Goal: Task Accomplishment & Management: Manage account settings

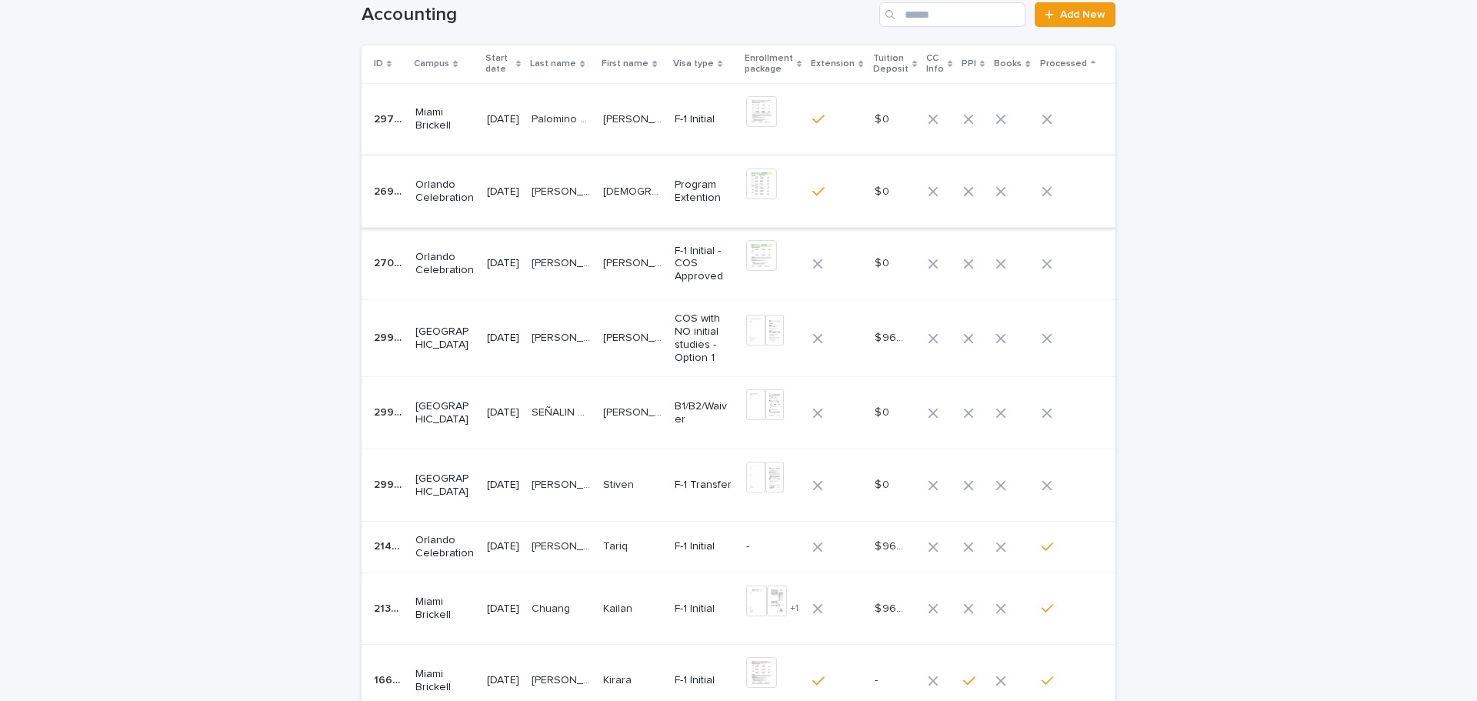
scroll to position [77, 0]
click at [653, 490] on p at bounding box center [632, 485] width 59 height 13
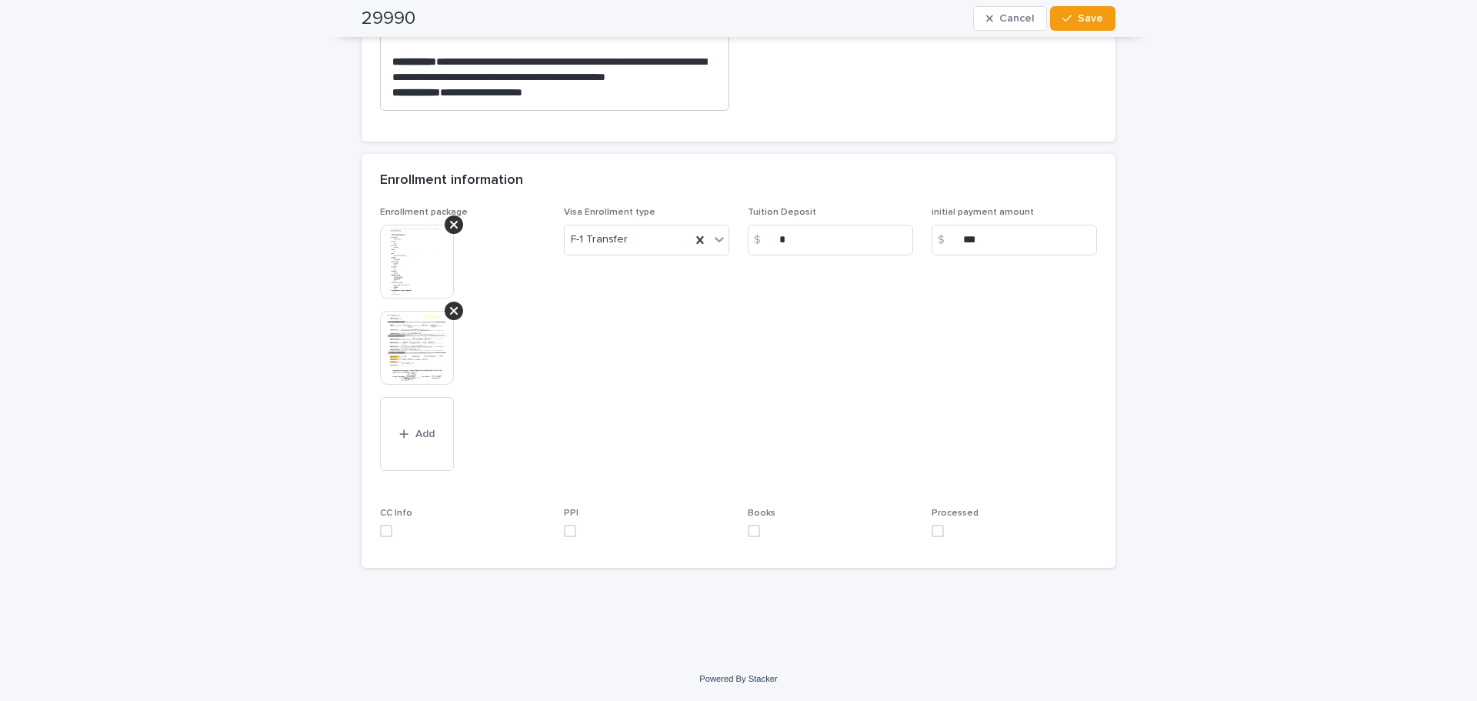
scroll to position [824, 0]
click at [401, 266] on img at bounding box center [417, 262] width 74 height 74
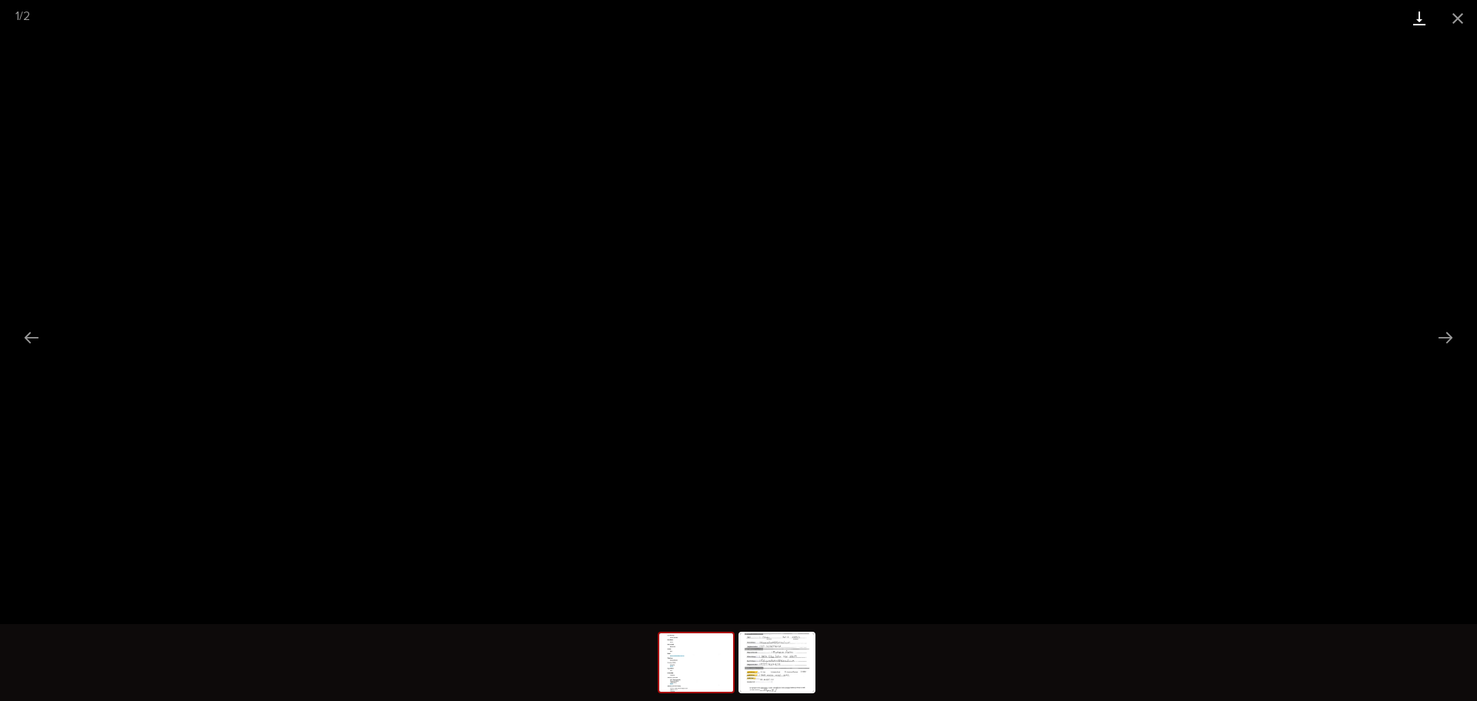
click at [1421, 23] on link "Download" at bounding box center [1419, 18] width 38 height 36
click at [756, 641] on img at bounding box center [777, 662] width 74 height 58
click at [1424, 15] on link "Download" at bounding box center [1419, 18] width 38 height 36
click at [1455, 19] on button "Close gallery" at bounding box center [1457, 18] width 38 height 36
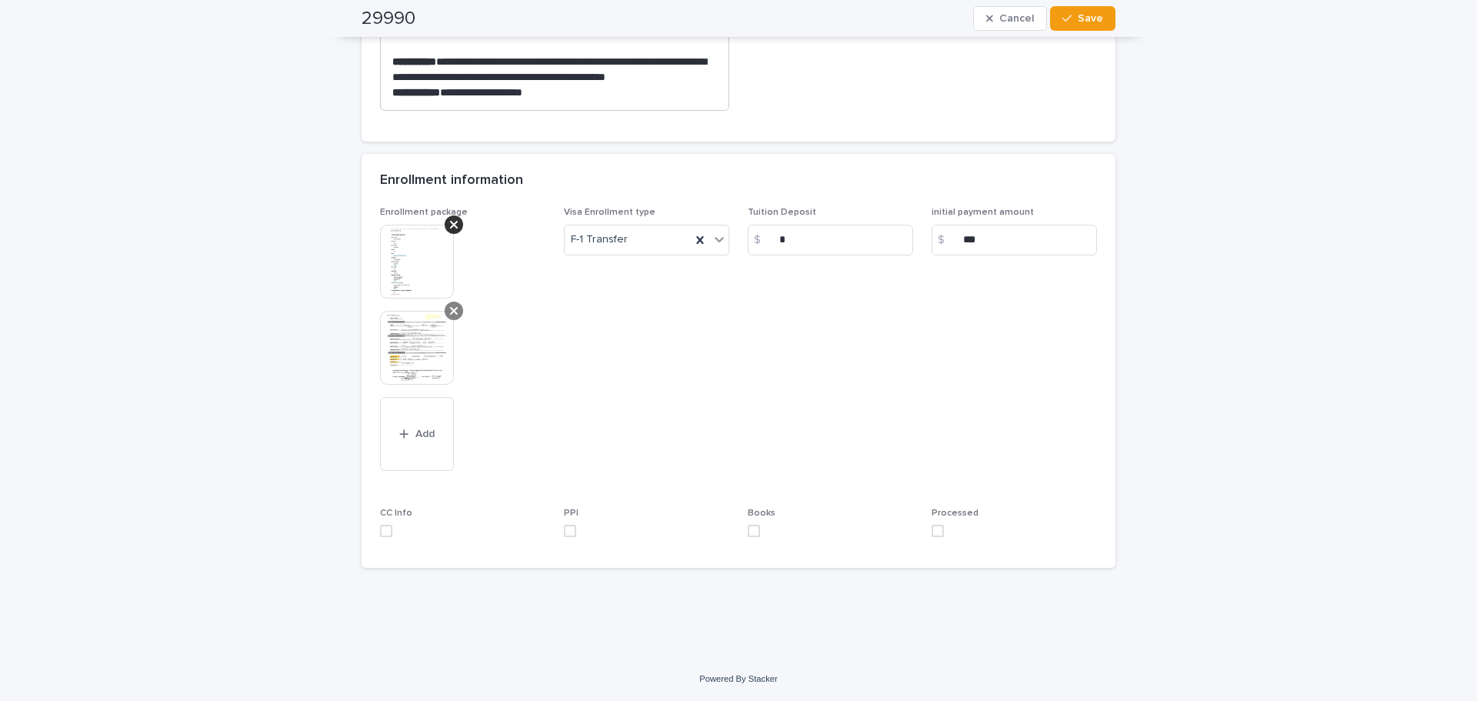
click at [450, 309] on icon at bounding box center [454, 311] width 8 height 8
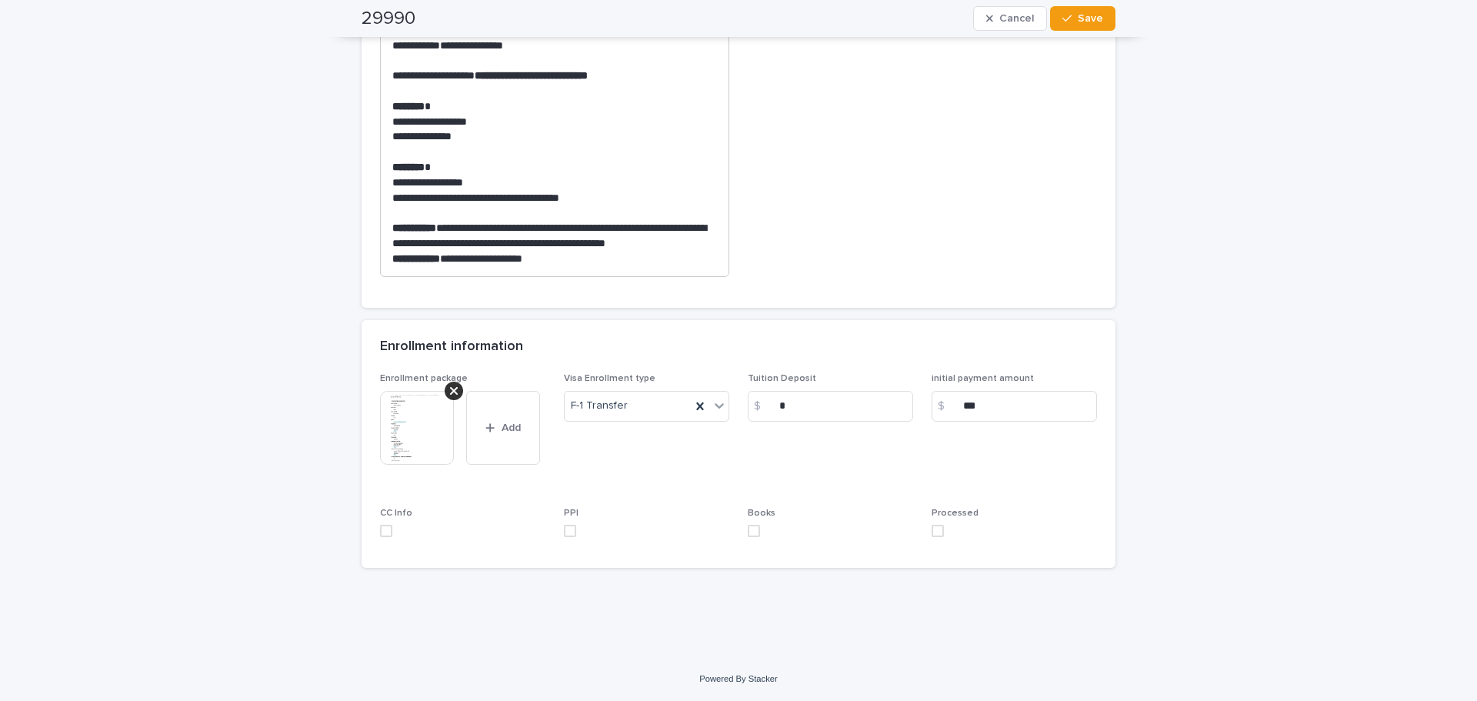
scroll to position [658, 0]
drag, startPoint x: 928, startPoint y: 528, endPoint x: 944, endPoint y: 382, distance: 146.9
click at [931, 528] on span at bounding box center [937, 530] width 12 height 12
click at [1084, 23] on span "Save" at bounding box center [1089, 18] width 25 height 11
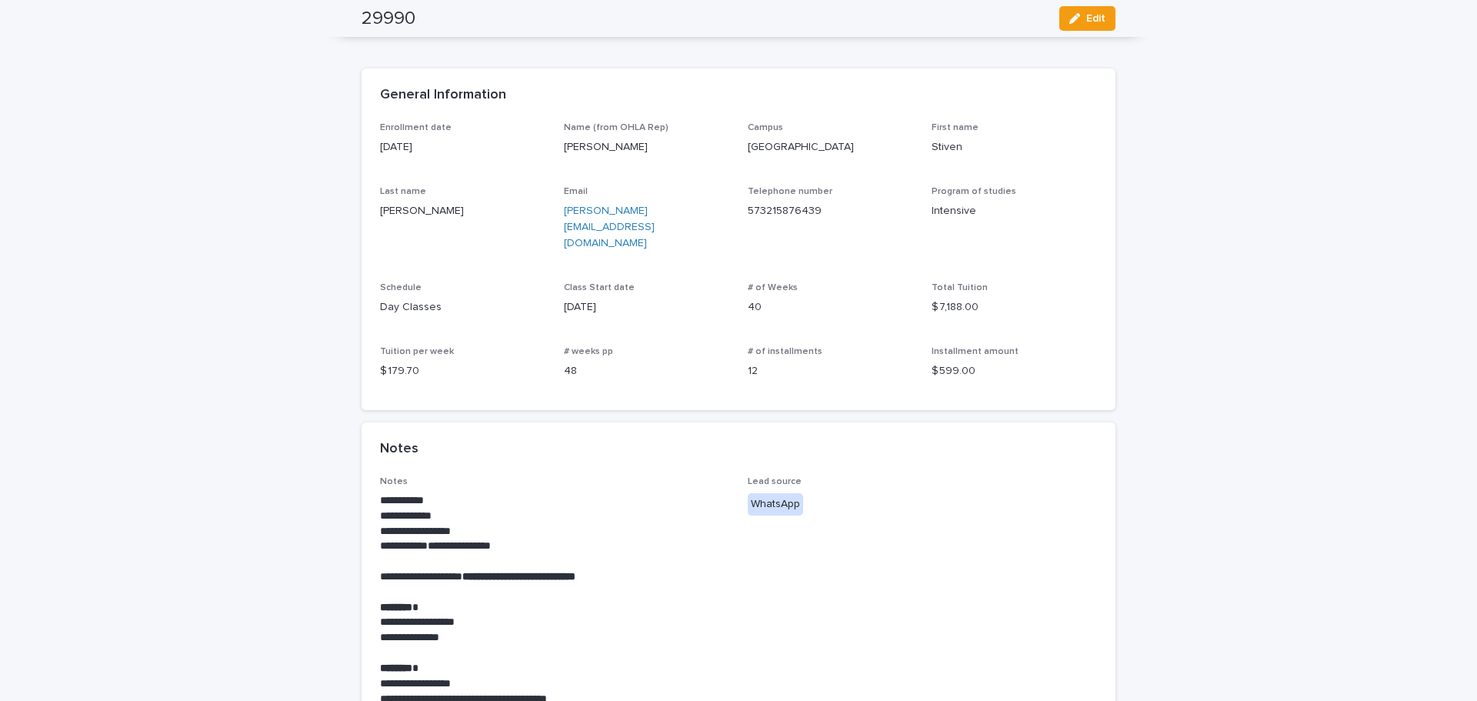
scroll to position [0, 0]
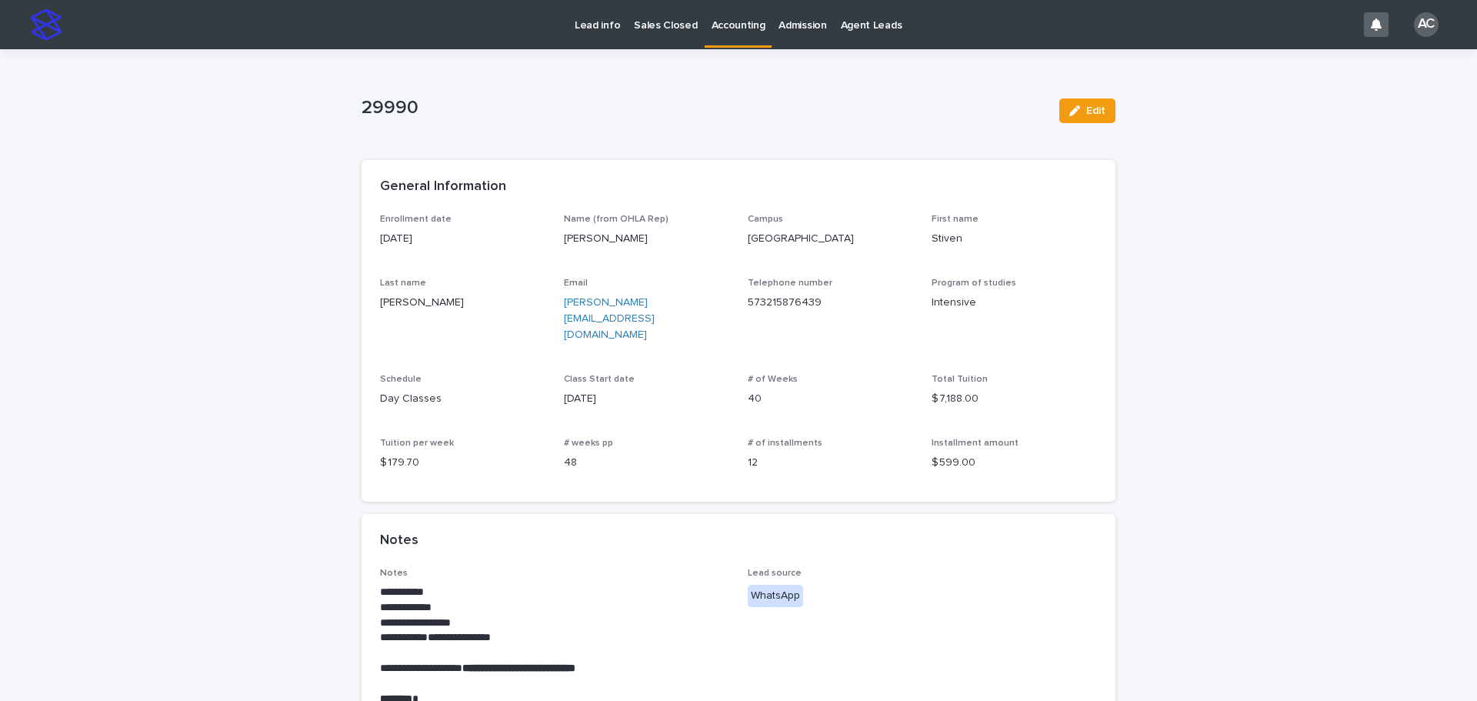
click at [741, 35] on link "Accounting" at bounding box center [738, 22] width 68 height 45
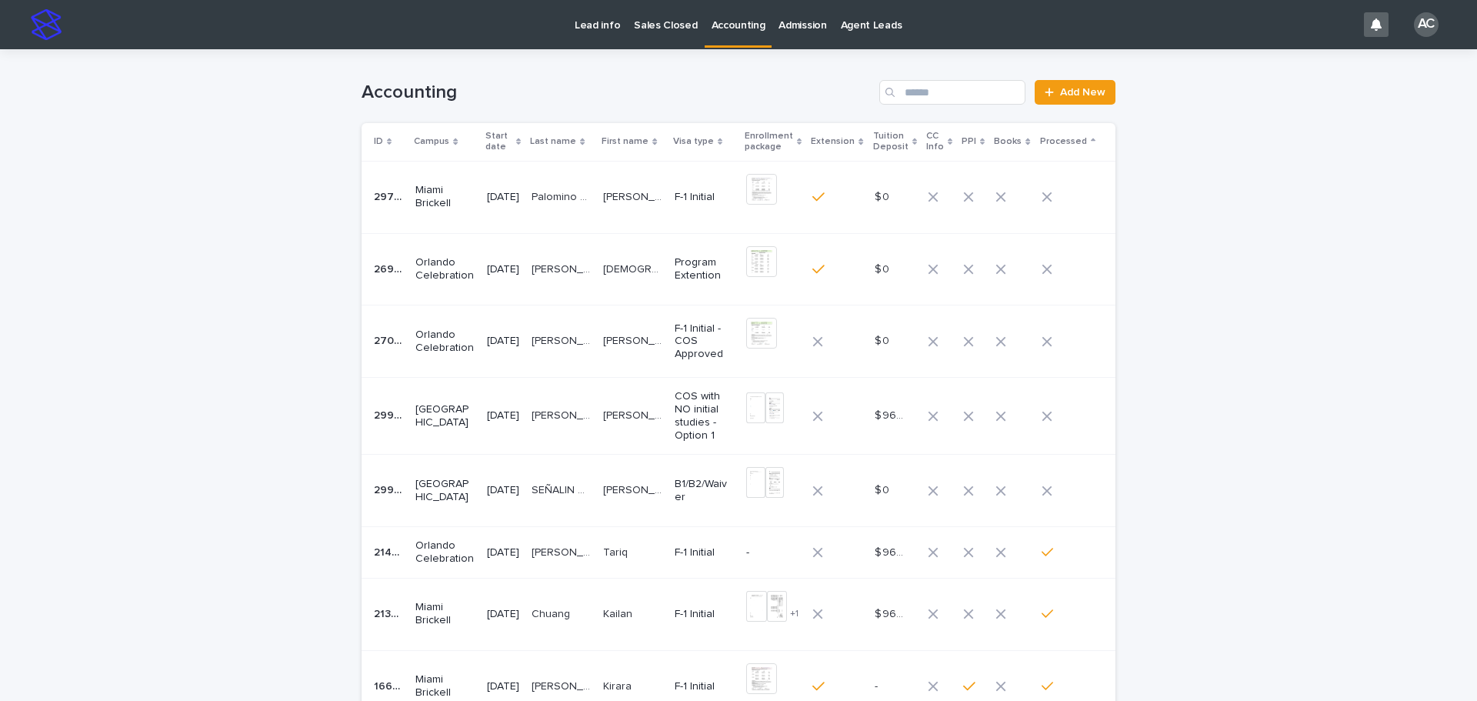
click at [618, 434] on td "[PERSON_NAME] [PERSON_NAME]" at bounding box center [633, 416] width 72 height 77
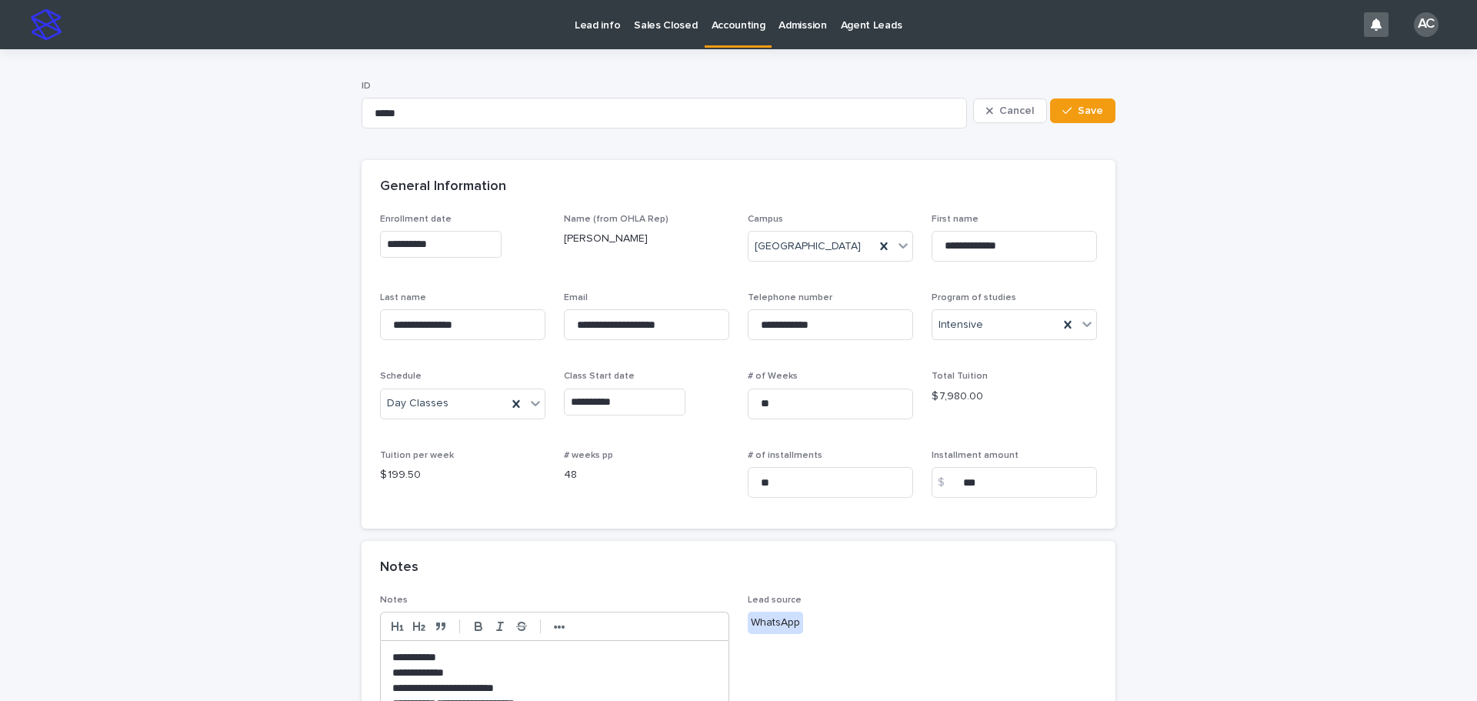
click at [732, 32] on link "Accounting" at bounding box center [738, 22] width 68 height 45
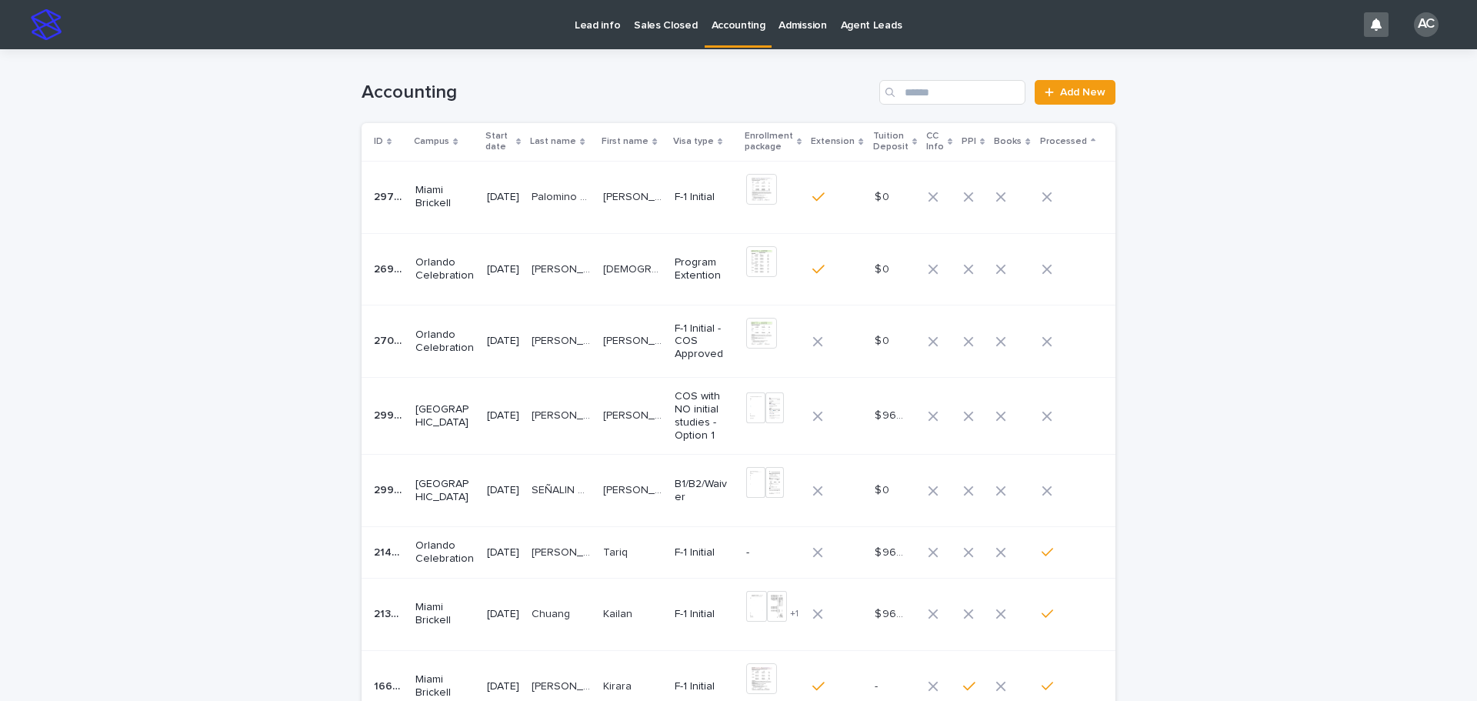
click at [656, 485] on p "[PERSON_NAME] DEL [PERSON_NAME]" at bounding box center [634, 489] width 62 height 16
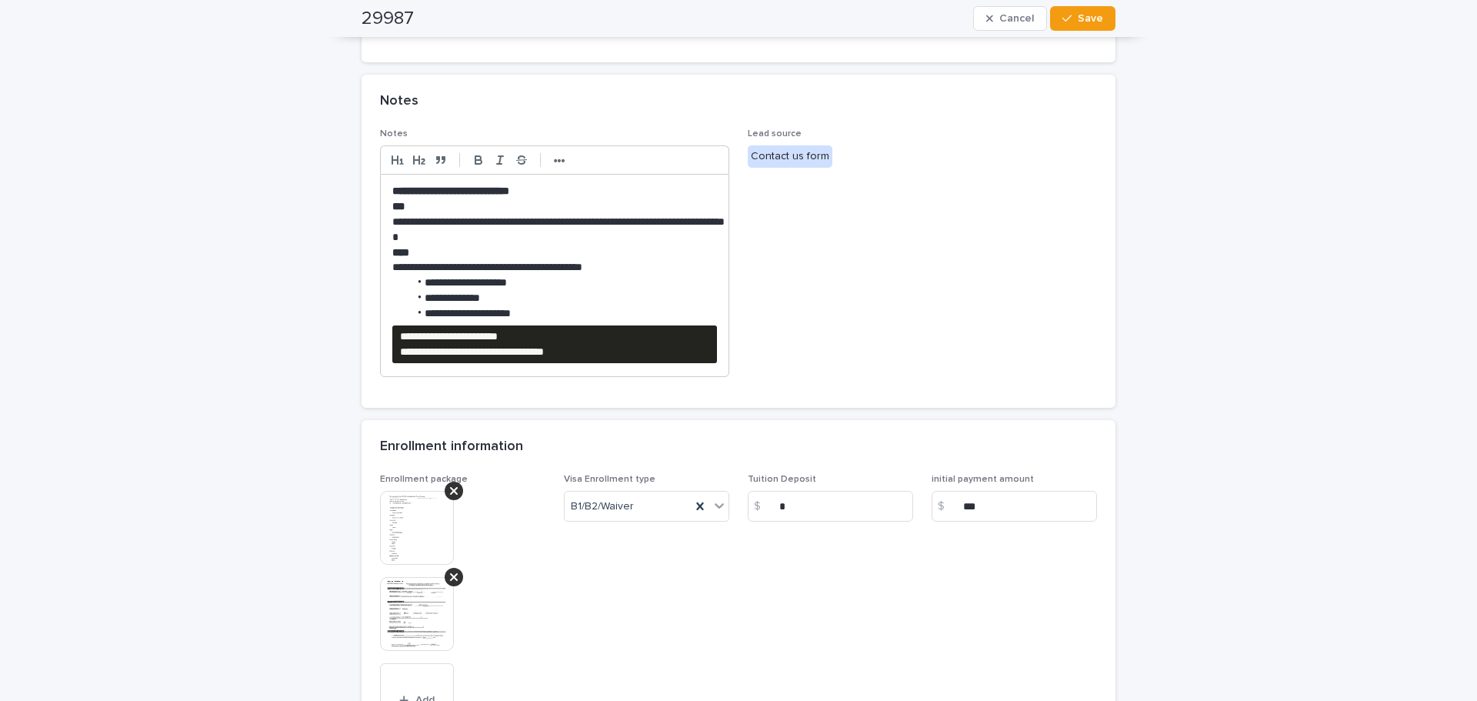
scroll to position [615, 0]
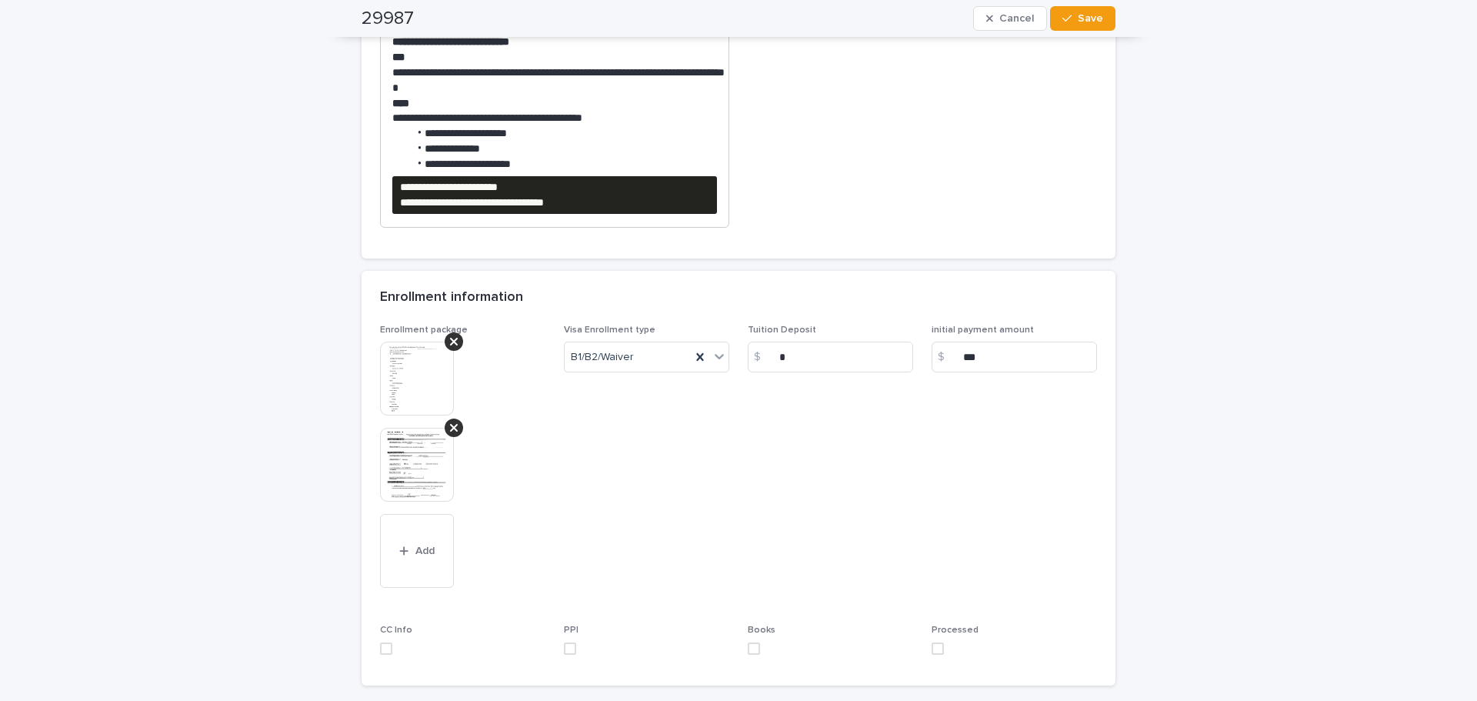
click at [387, 388] on img at bounding box center [417, 378] width 74 height 74
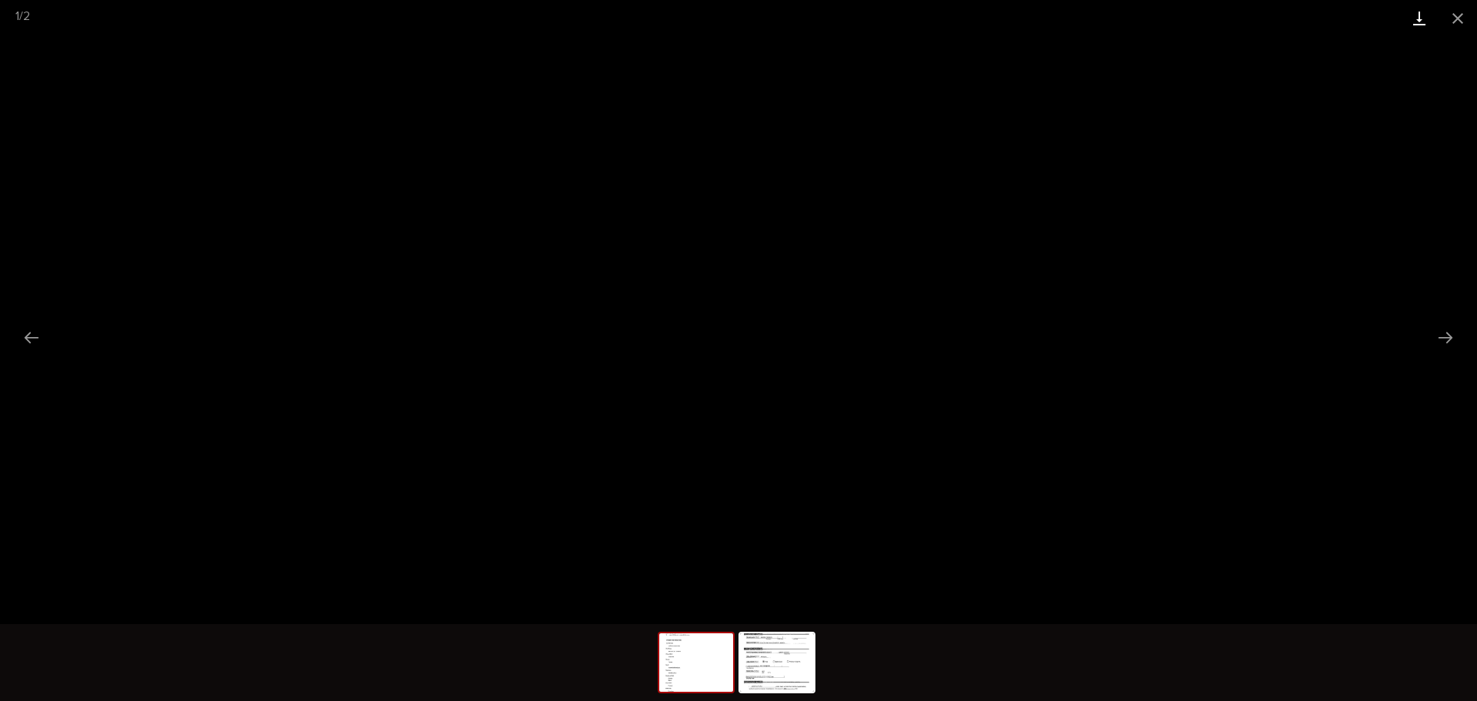
click at [1408, 13] on link "Download" at bounding box center [1419, 18] width 38 height 36
click at [783, 683] on img at bounding box center [777, 662] width 74 height 58
click at [1416, 20] on link "Download" at bounding box center [1419, 18] width 38 height 36
click at [1460, 18] on button "Close gallery" at bounding box center [1457, 18] width 38 height 36
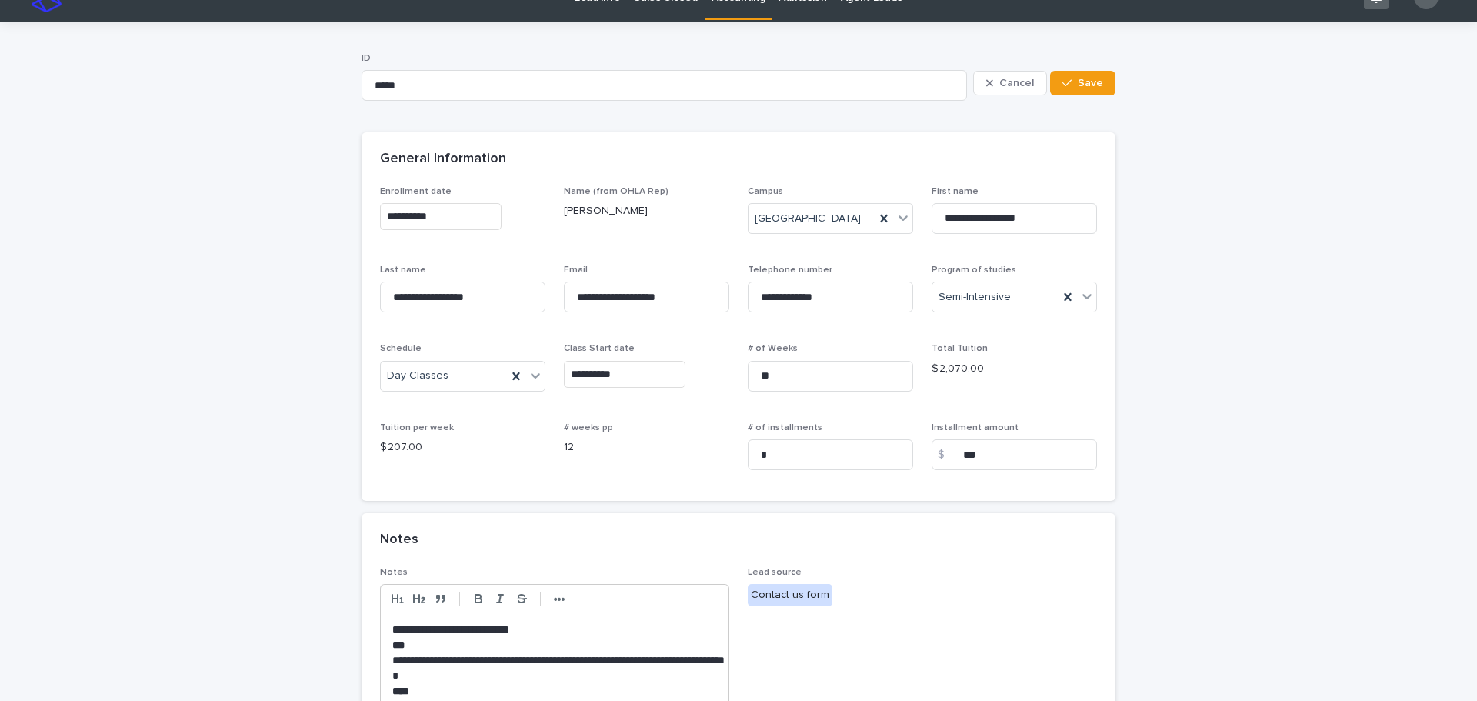
scroll to position [0, 0]
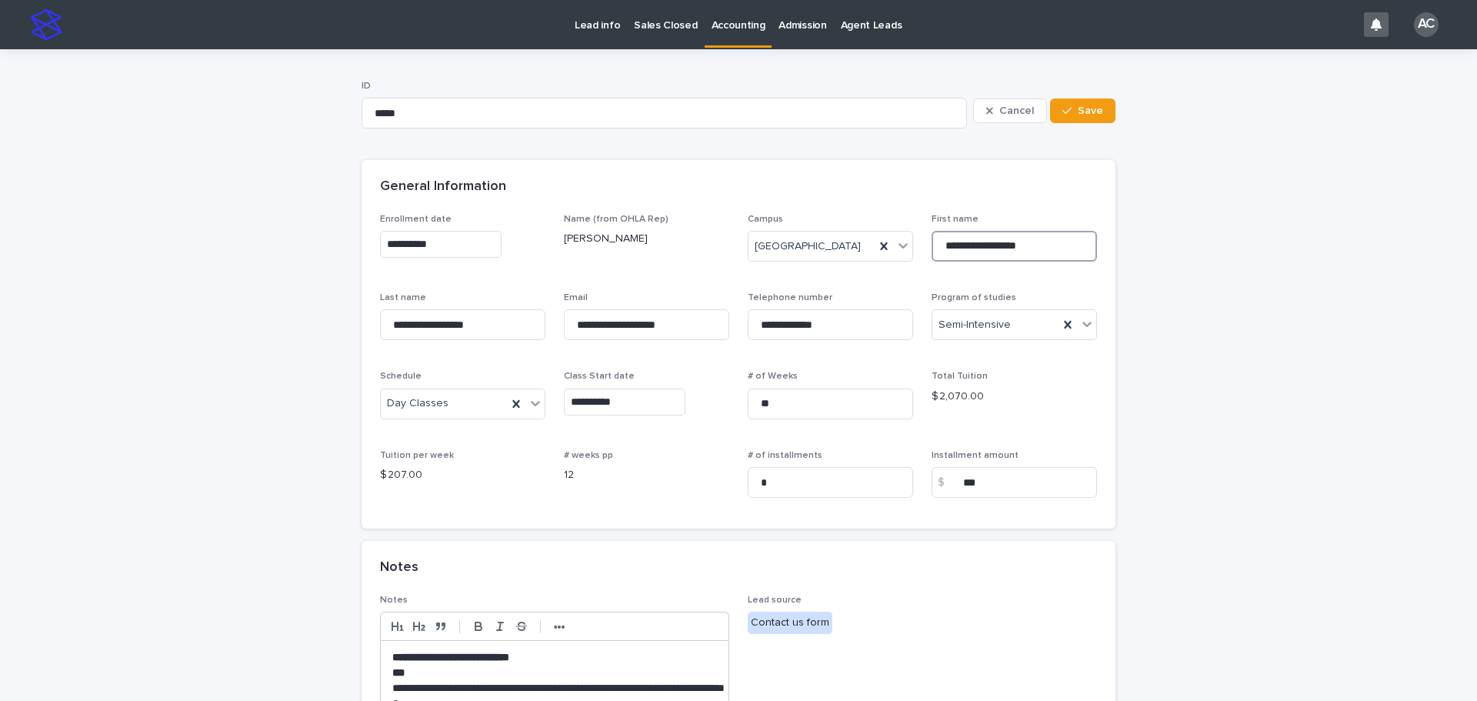
drag, startPoint x: 1051, startPoint y: 244, endPoint x: 934, endPoint y: 243, distance: 117.7
click at [934, 243] on input "**********" at bounding box center [1013, 246] width 165 height 31
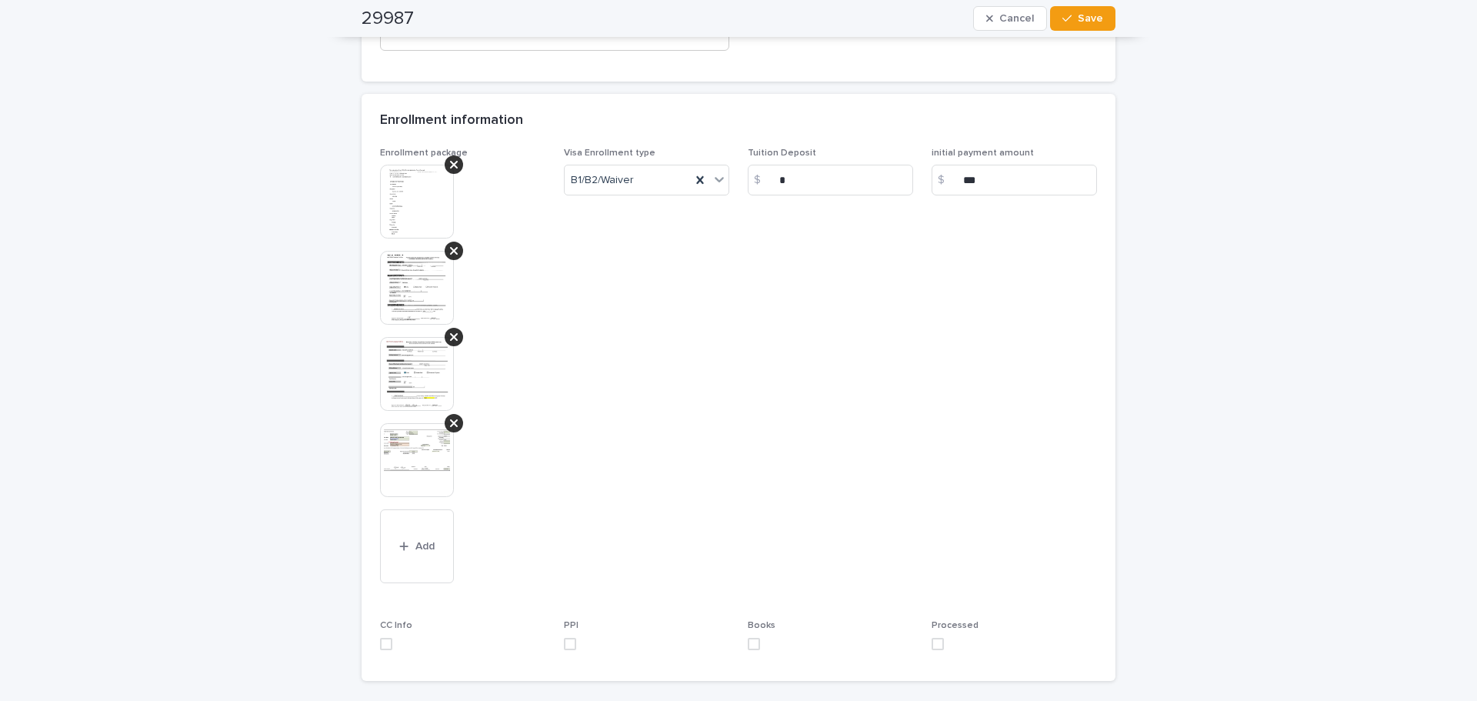
scroll to position [905, 0]
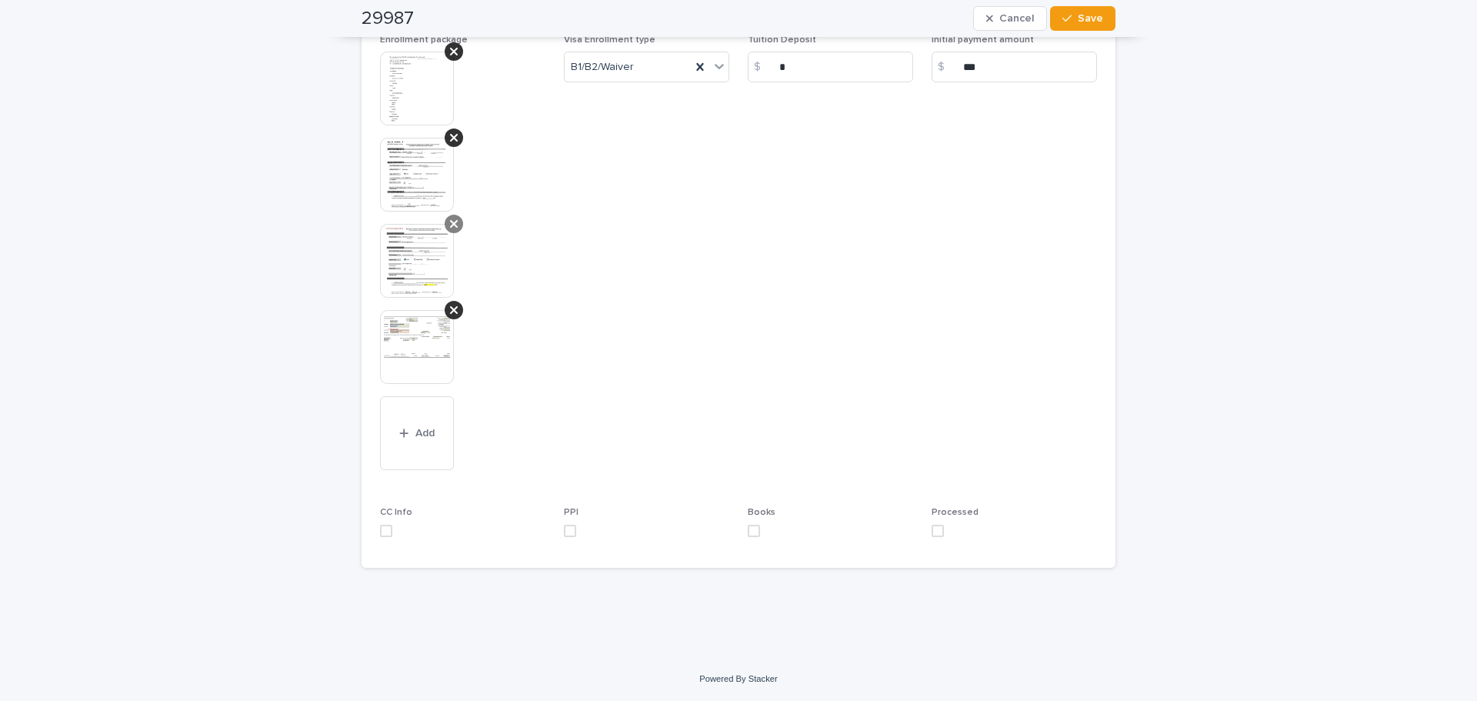
click at [452, 225] on div at bounding box center [454, 224] width 18 height 18
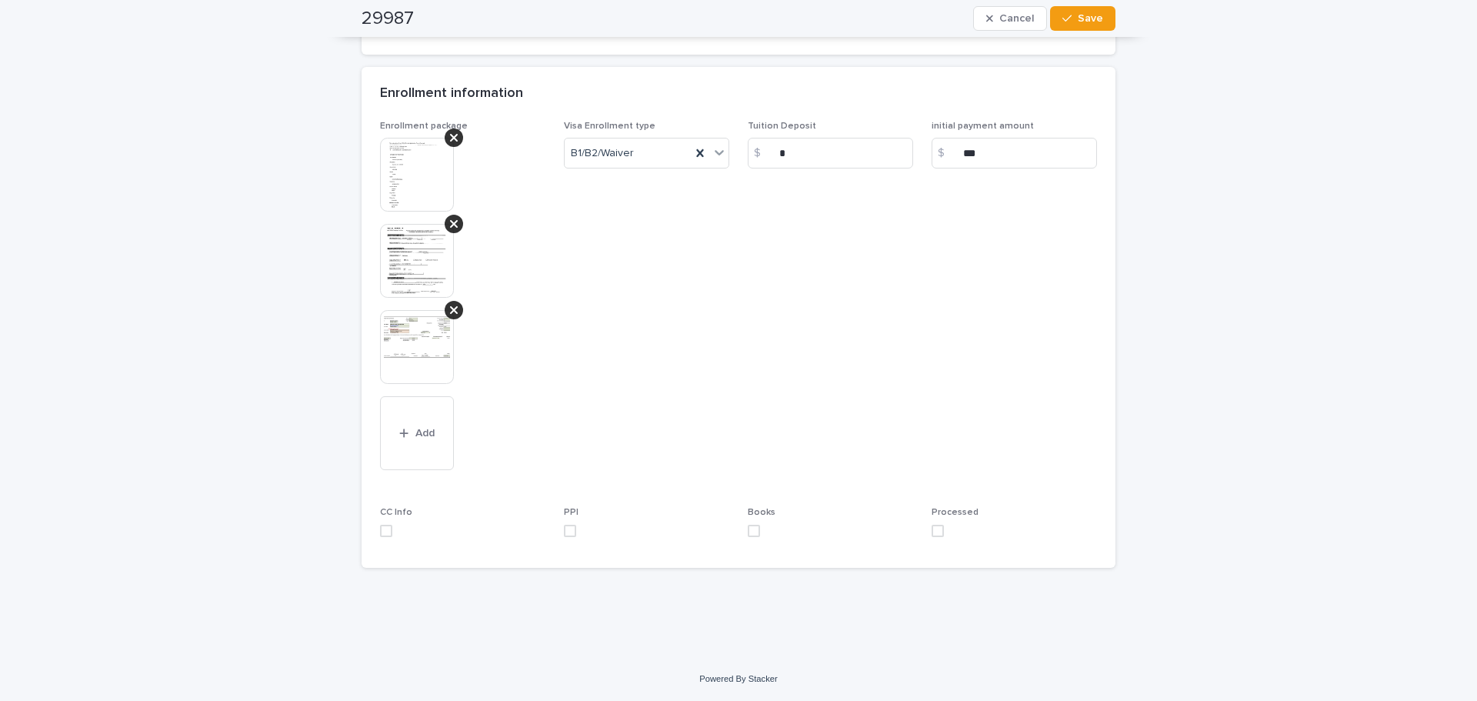
click at [453, 226] on div at bounding box center [454, 224] width 18 height 18
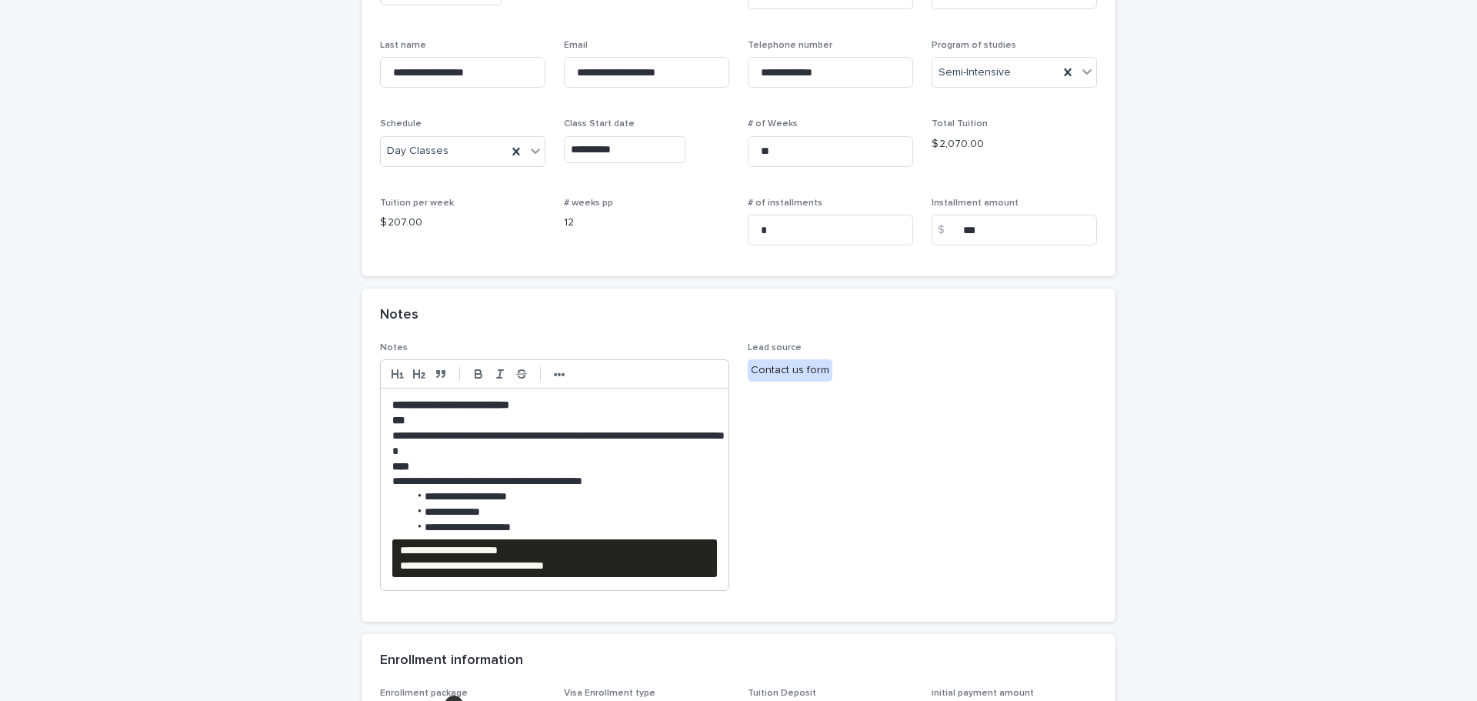
scroll to position [385, 0]
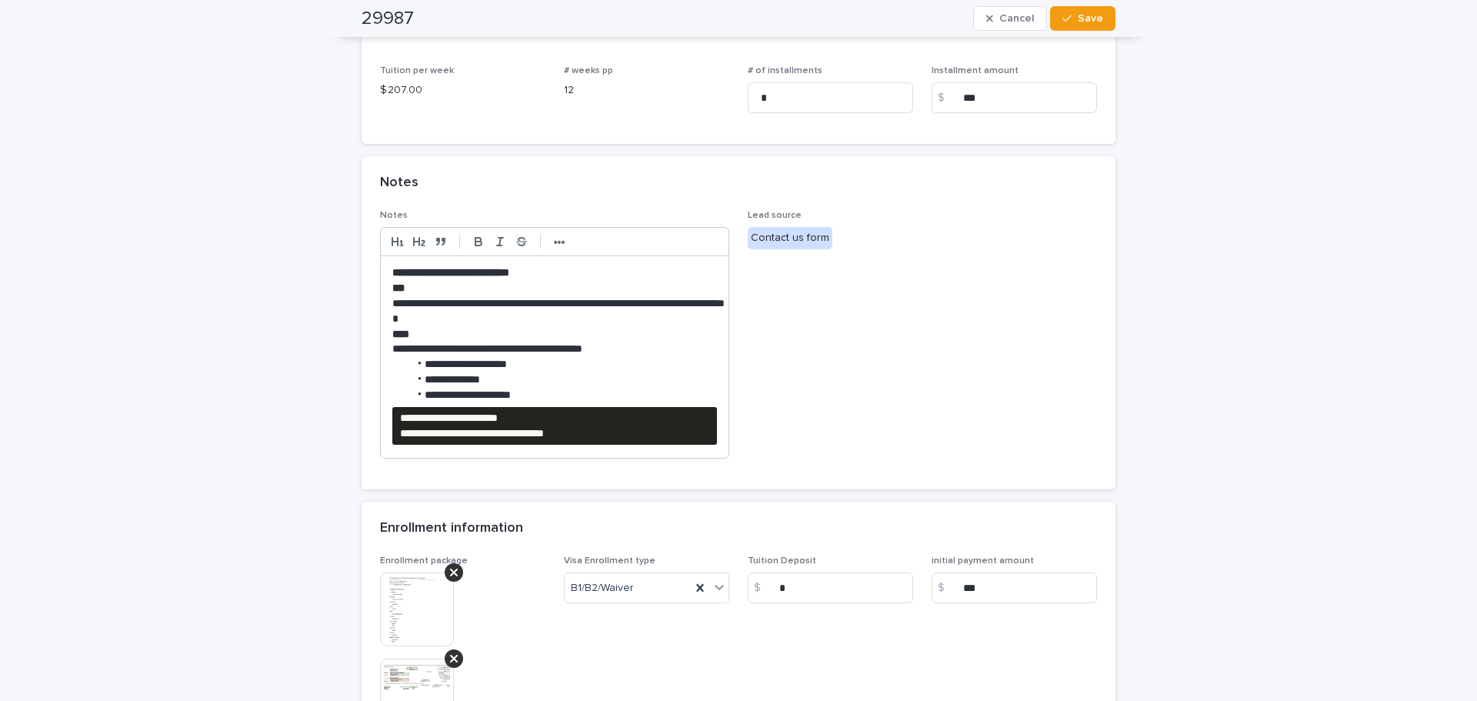
click at [654, 429] on pre "**********" at bounding box center [554, 426] width 325 height 38
drag, startPoint x: 661, startPoint y: 441, endPoint x: 339, endPoint y: 407, distance: 324.1
click at [339, 407] on div "**********" at bounding box center [738, 335] width 1477 height 1340
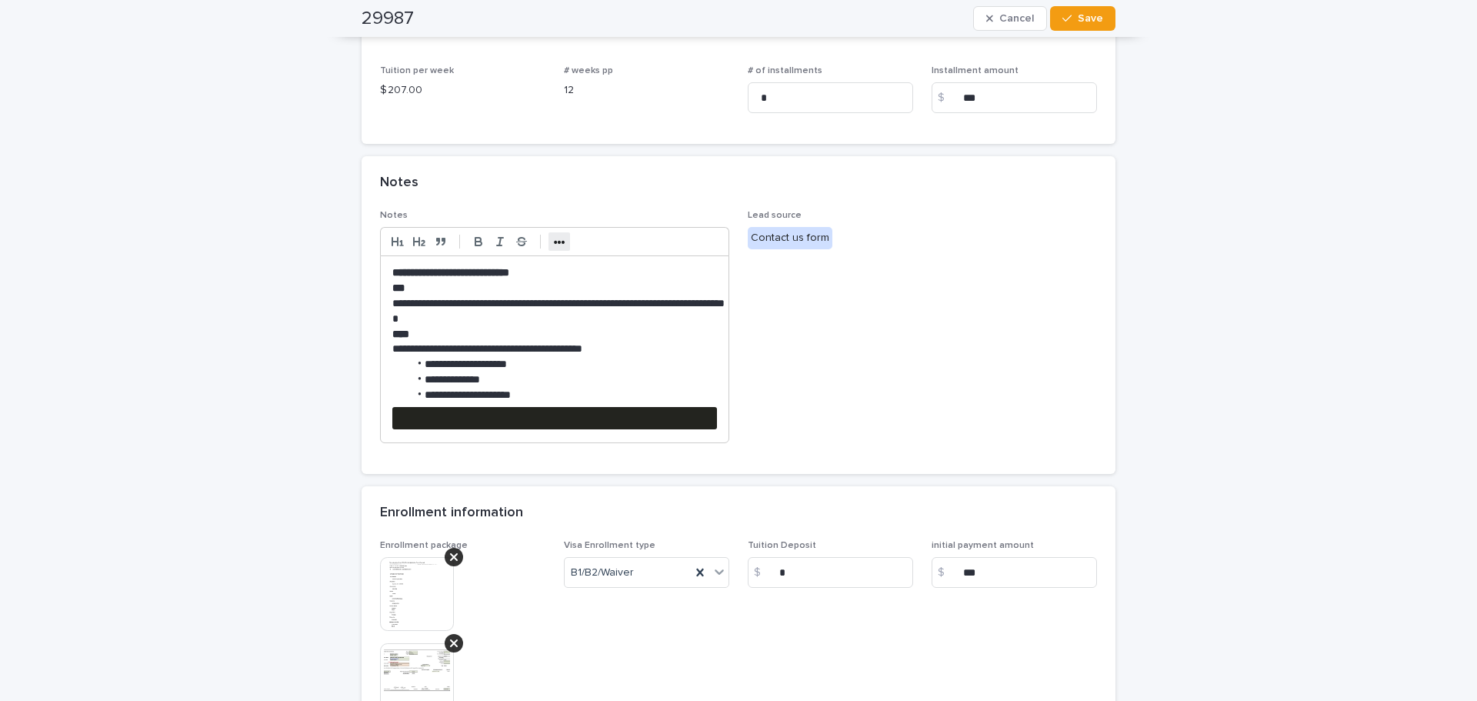
click at [554, 238] on strong "•••" at bounding box center [560, 242] width 12 height 12
click at [684, 244] on icon "button" at bounding box center [683, 242] width 14 height 14
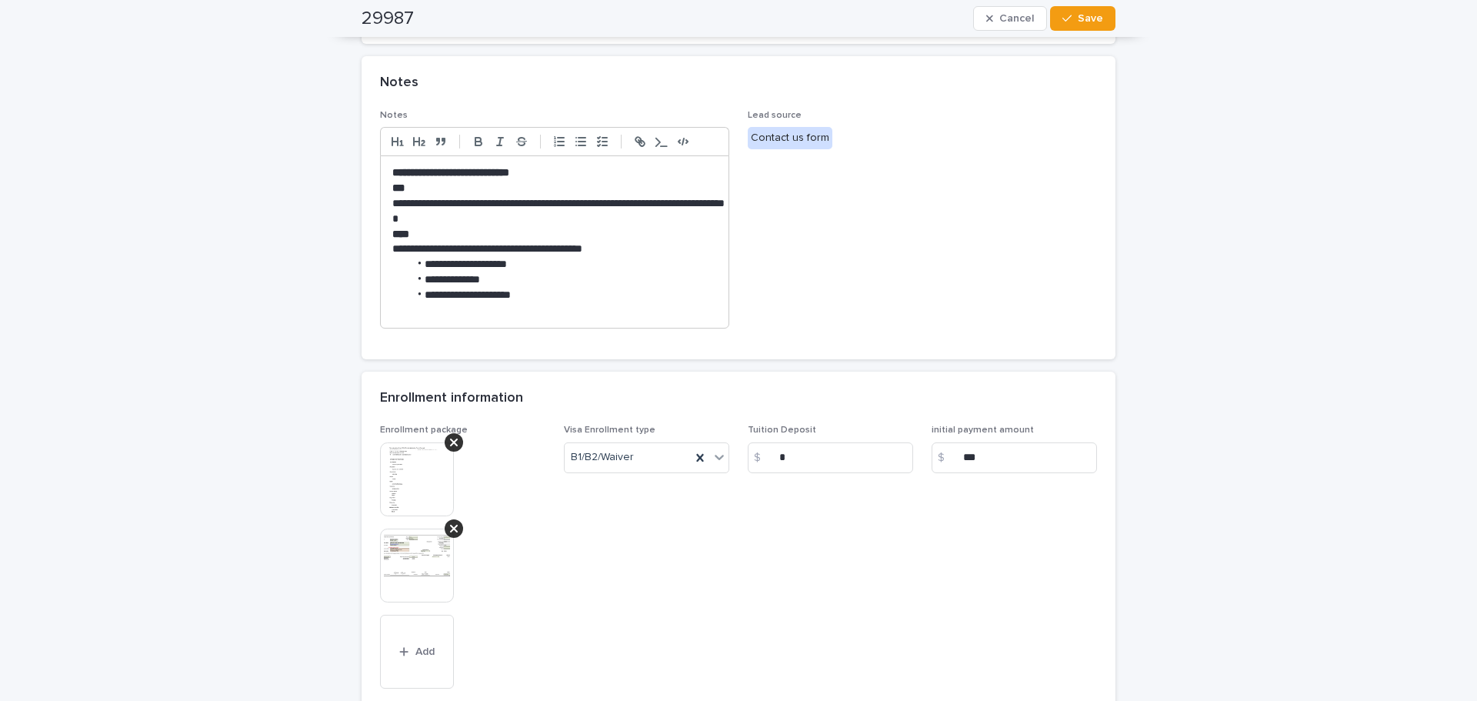
scroll to position [692, 0]
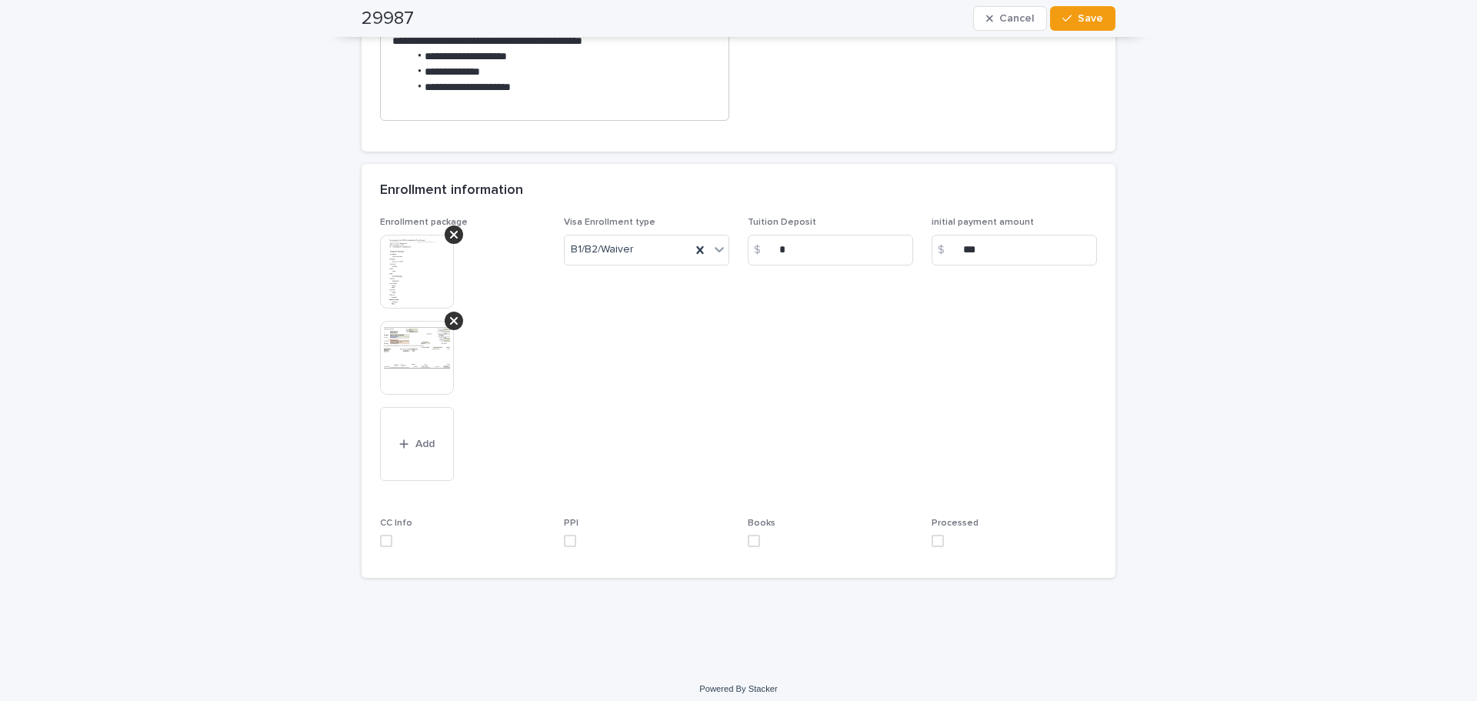
click at [934, 542] on span at bounding box center [937, 540] width 12 height 12
click at [404, 385] on img at bounding box center [417, 358] width 74 height 74
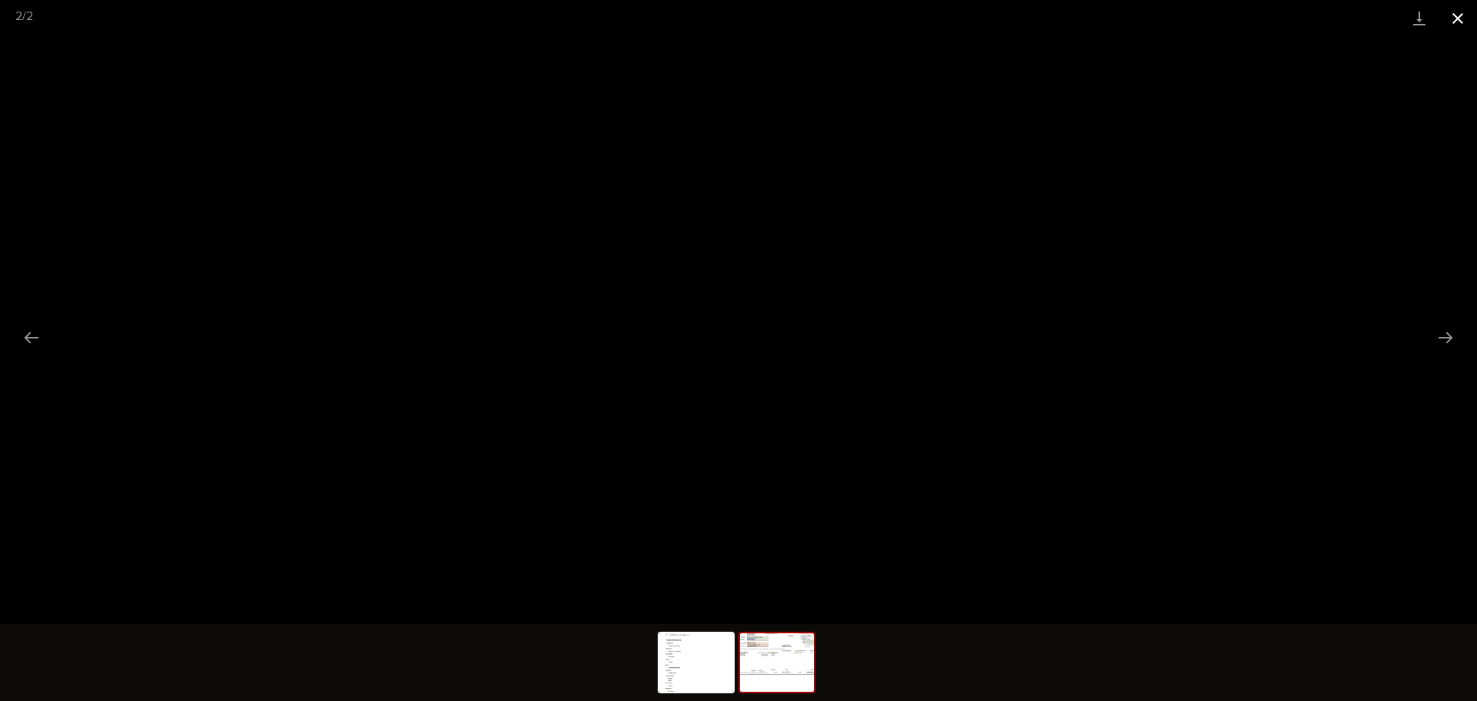
click at [1463, 23] on button "Close gallery" at bounding box center [1457, 18] width 38 height 36
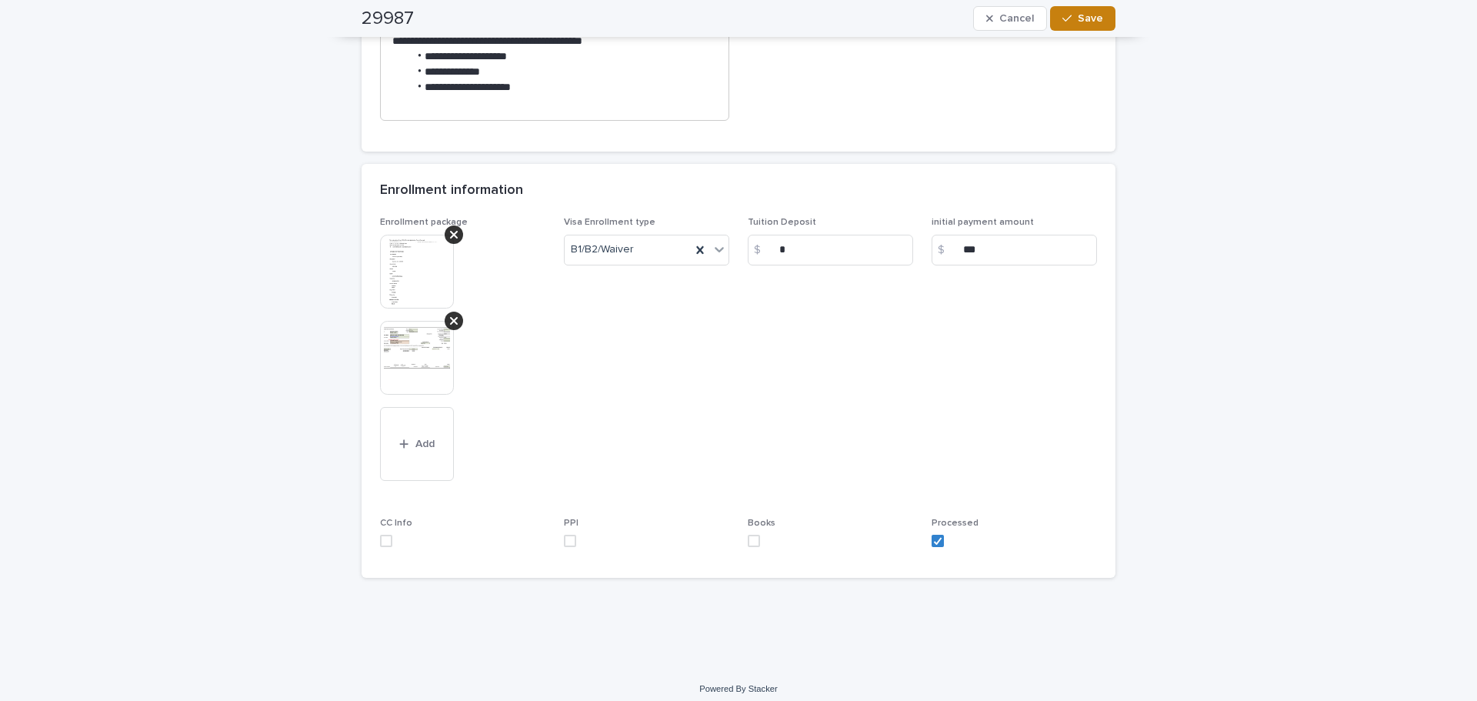
click at [1101, 14] on button "Save" at bounding box center [1082, 18] width 65 height 25
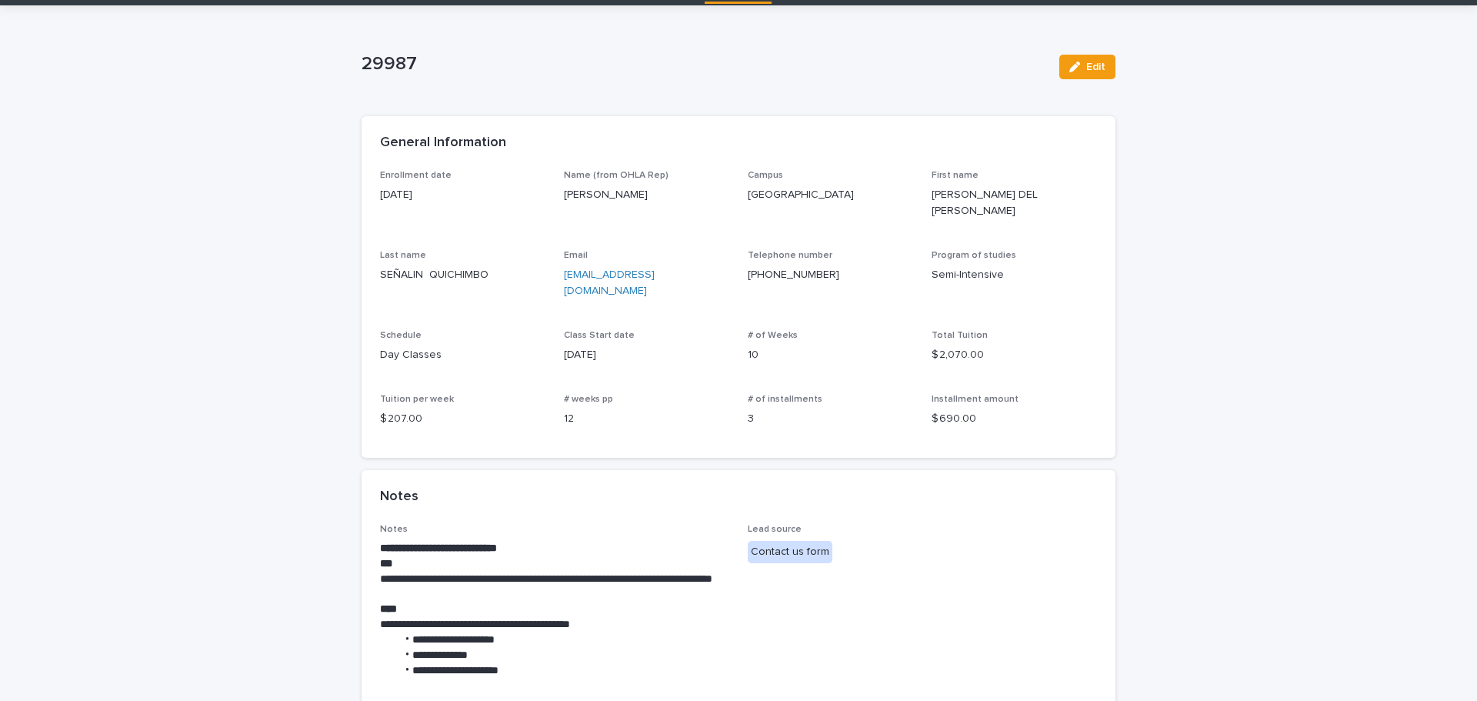
scroll to position [0, 0]
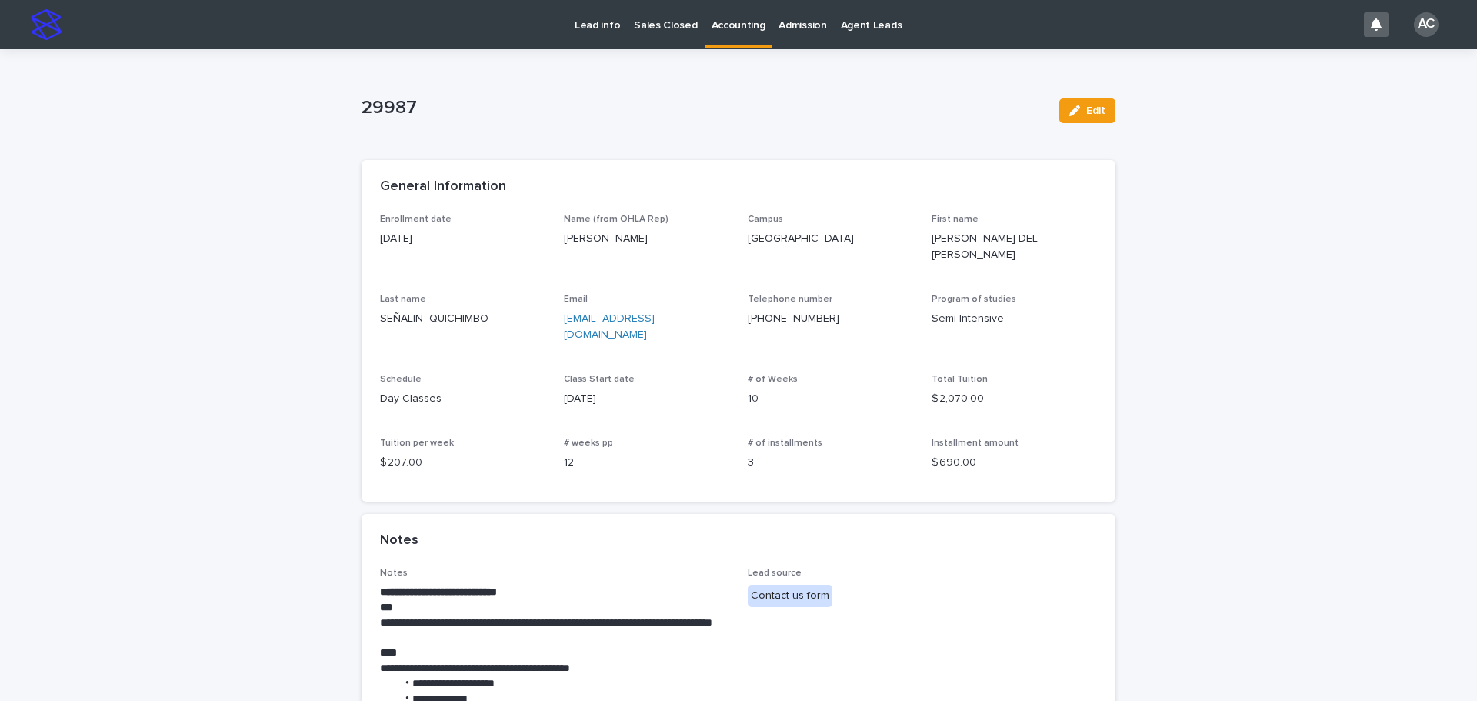
click at [725, 41] on link "Accounting" at bounding box center [738, 22] width 68 height 45
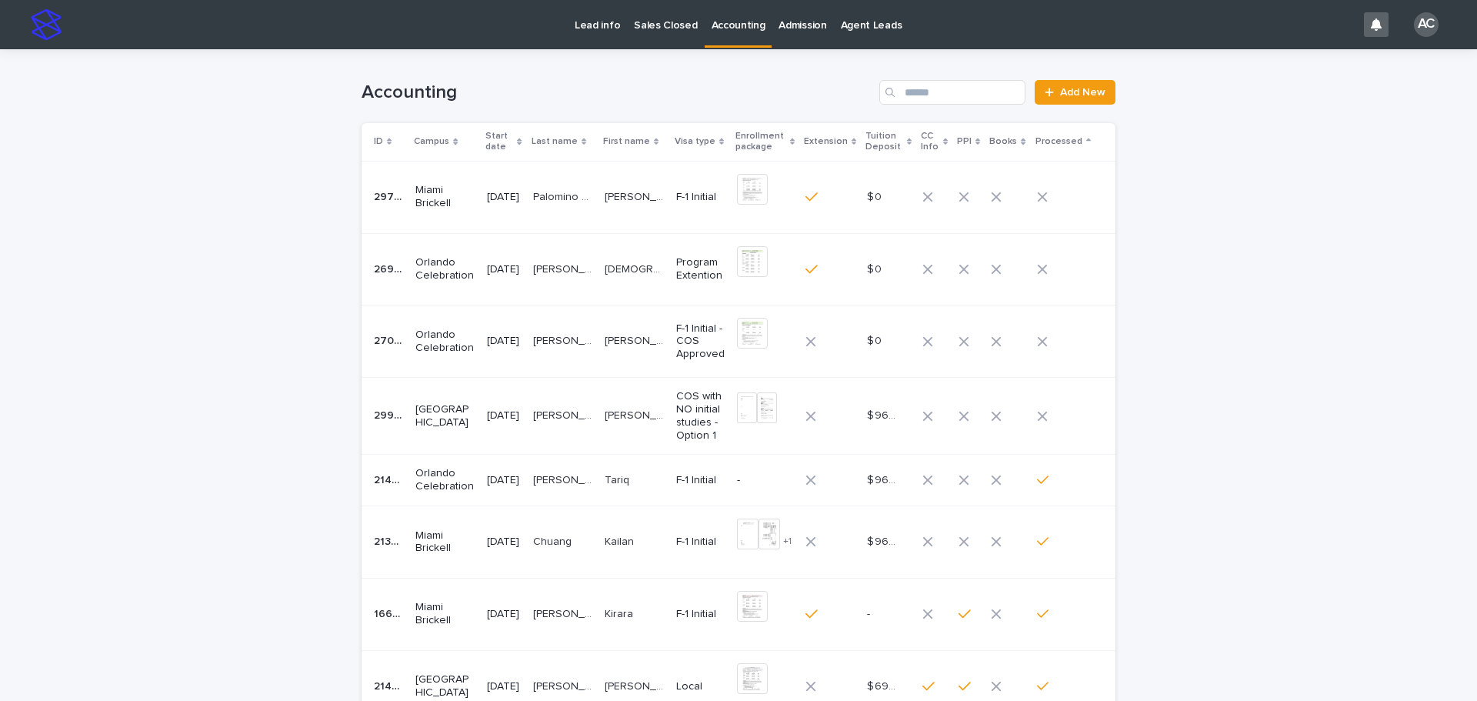
click at [634, 417] on p "[PERSON_NAME]" at bounding box center [635, 414] width 62 height 16
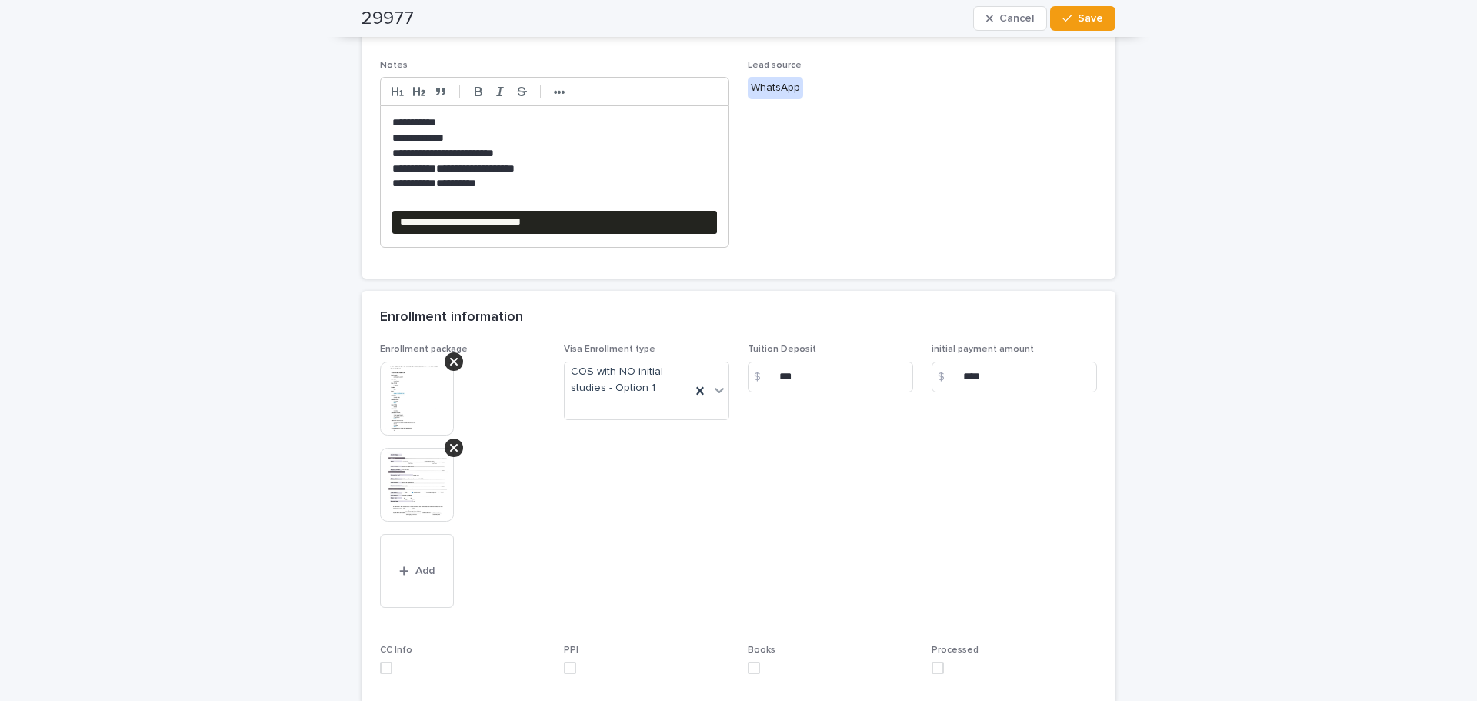
scroll to position [538, 0]
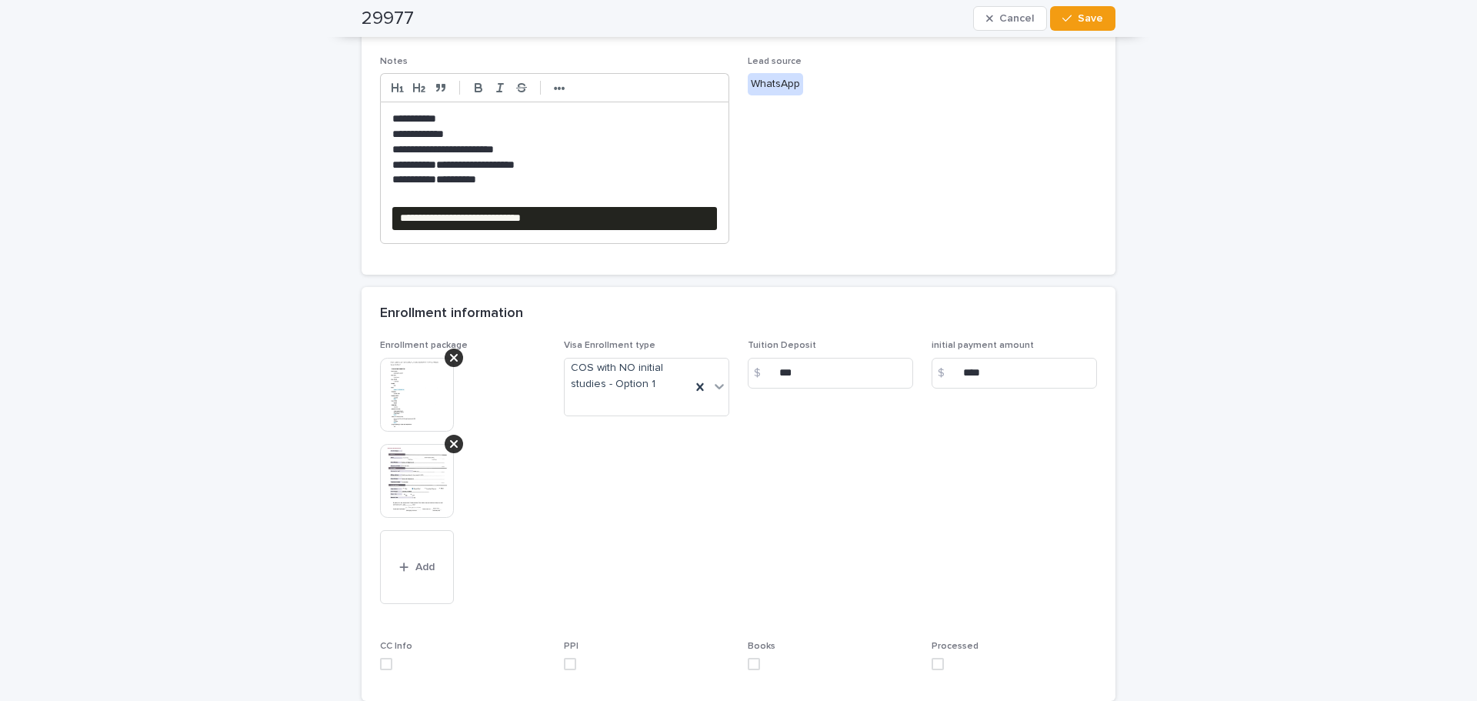
click at [394, 488] on img at bounding box center [417, 481] width 74 height 74
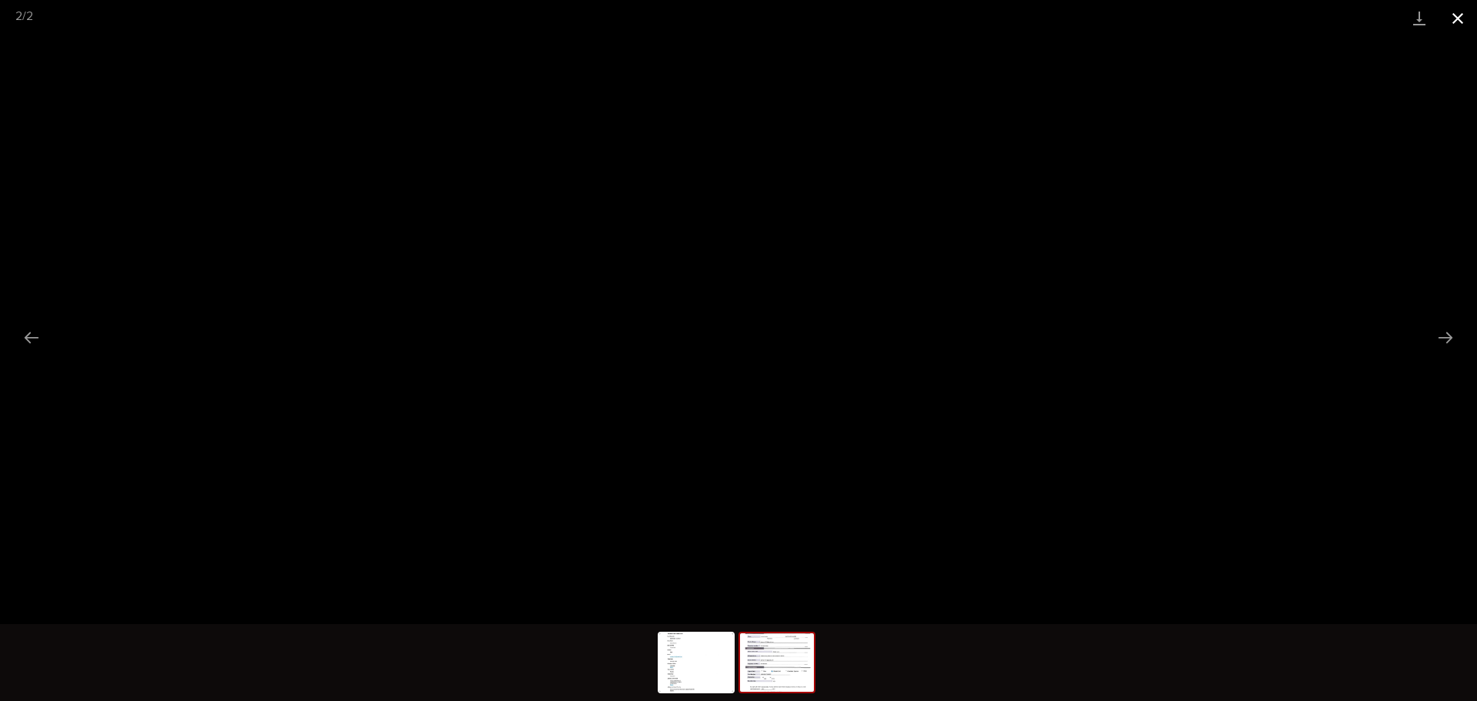
click at [1458, 21] on button "Close gallery" at bounding box center [1457, 18] width 38 height 36
